Goal: Information Seeking & Learning: Find specific fact

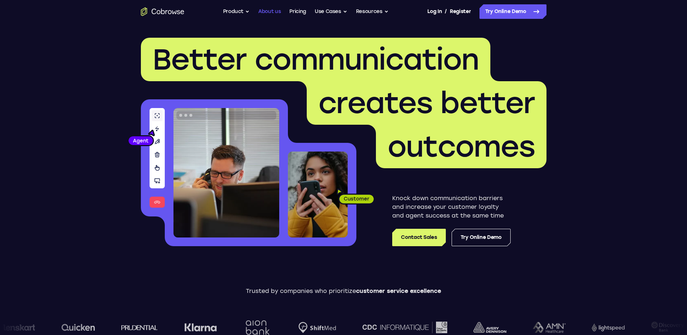
click at [274, 10] on link "About us" at bounding box center [269, 11] width 22 height 14
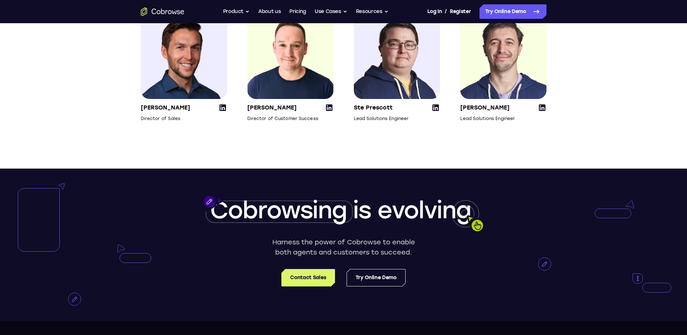
scroll to position [1107, 0]
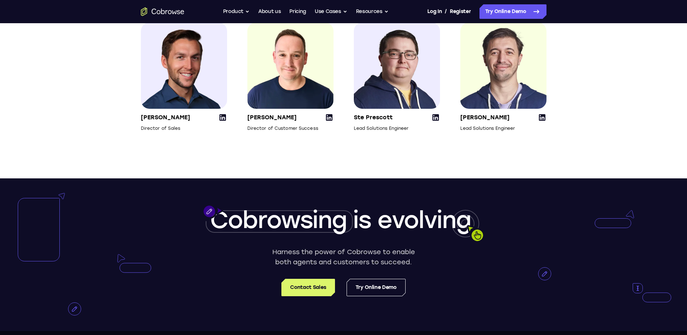
click at [330, 122] on icon at bounding box center [329, 117] width 9 height 9
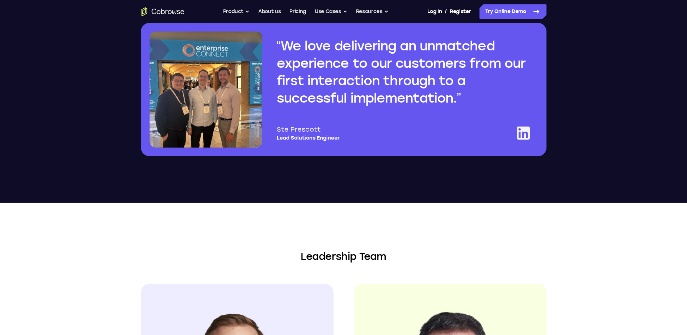
scroll to position [600, 0]
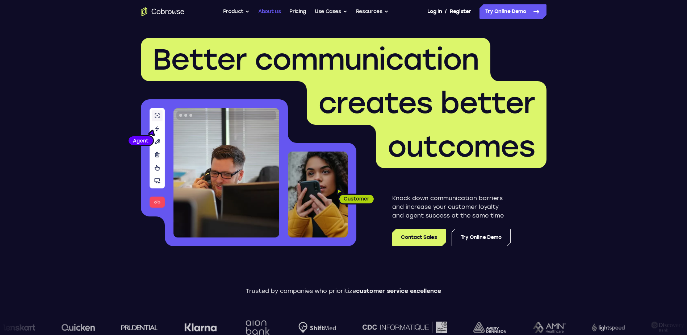
click at [269, 12] on link "About us" at bounding box center [269, 11] width 22 height 14
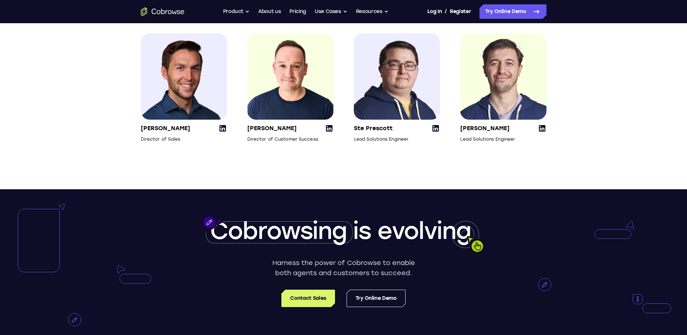
scroll to position [1070, 0]
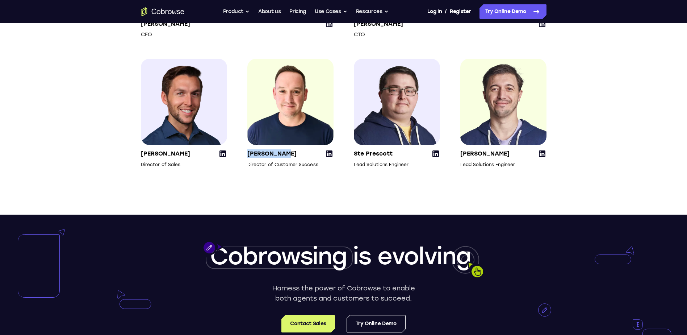
drag, startPoint x: 246, startPoint y: 165, endPoint x: 291, endPoint y: 166, distance: 45.3
copy p "[PERSON_NAME]"
